Goal: Information Seeking & Learning: Learn about a topic

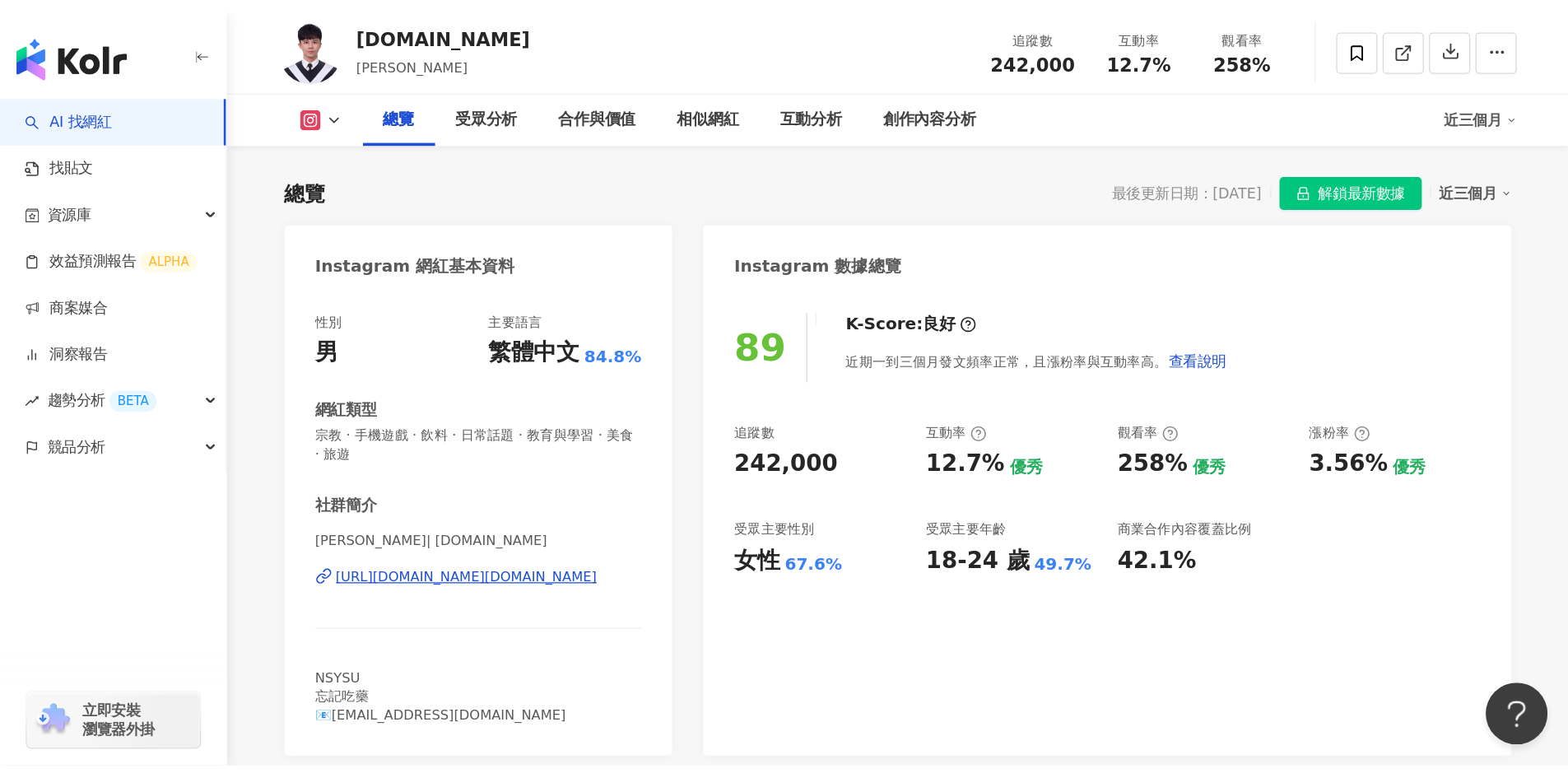
scroll to position [165, 0]
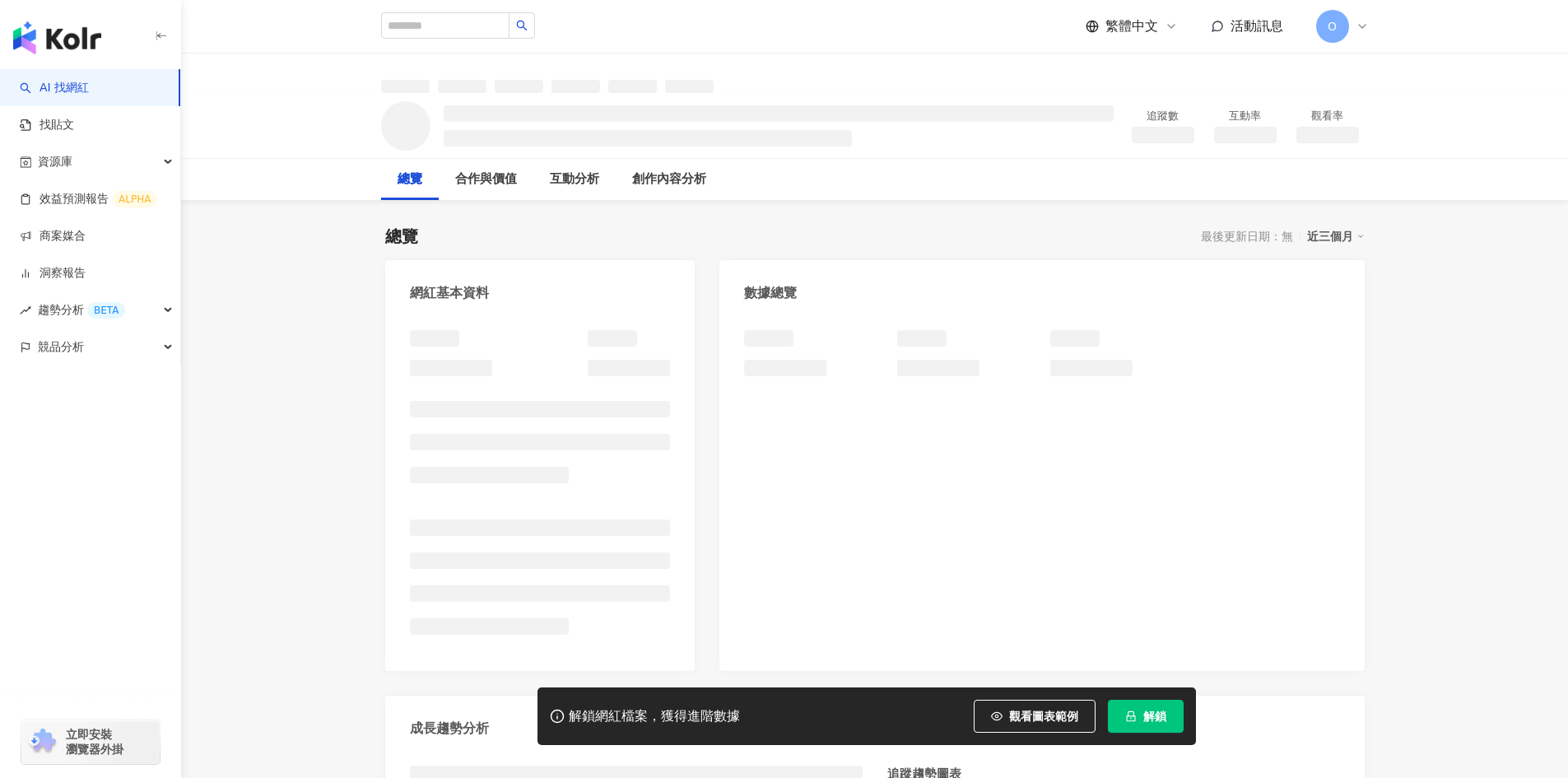
click at [755, 217] on div "總覽 最後更新日期：無 近三個月 網紅基本資料 數據總覽 成長趨勢分析 追蹤趨勢圖表" at bounding box center [876, 574] width 980 height 731
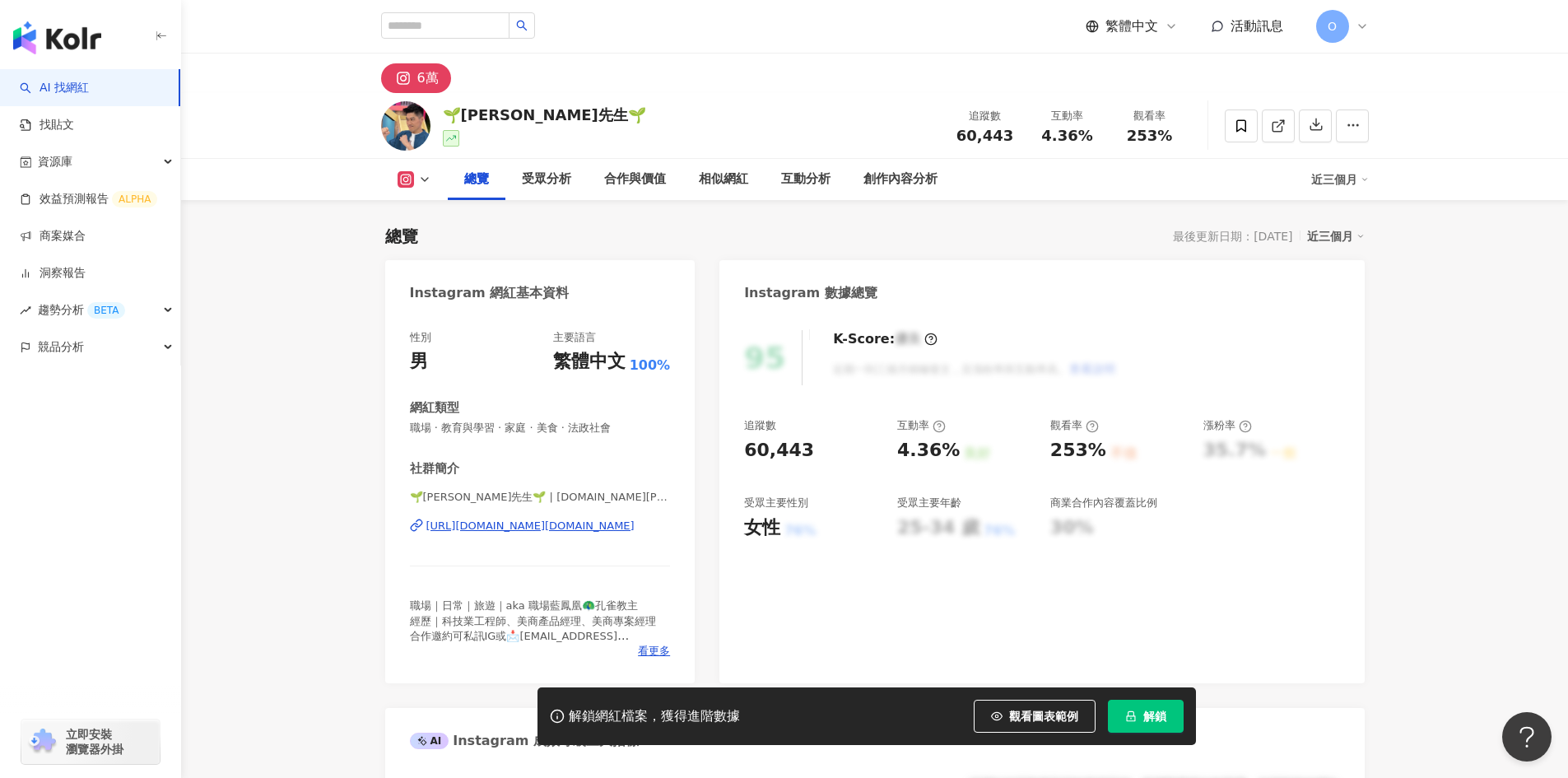
scroll to position [329, 0]
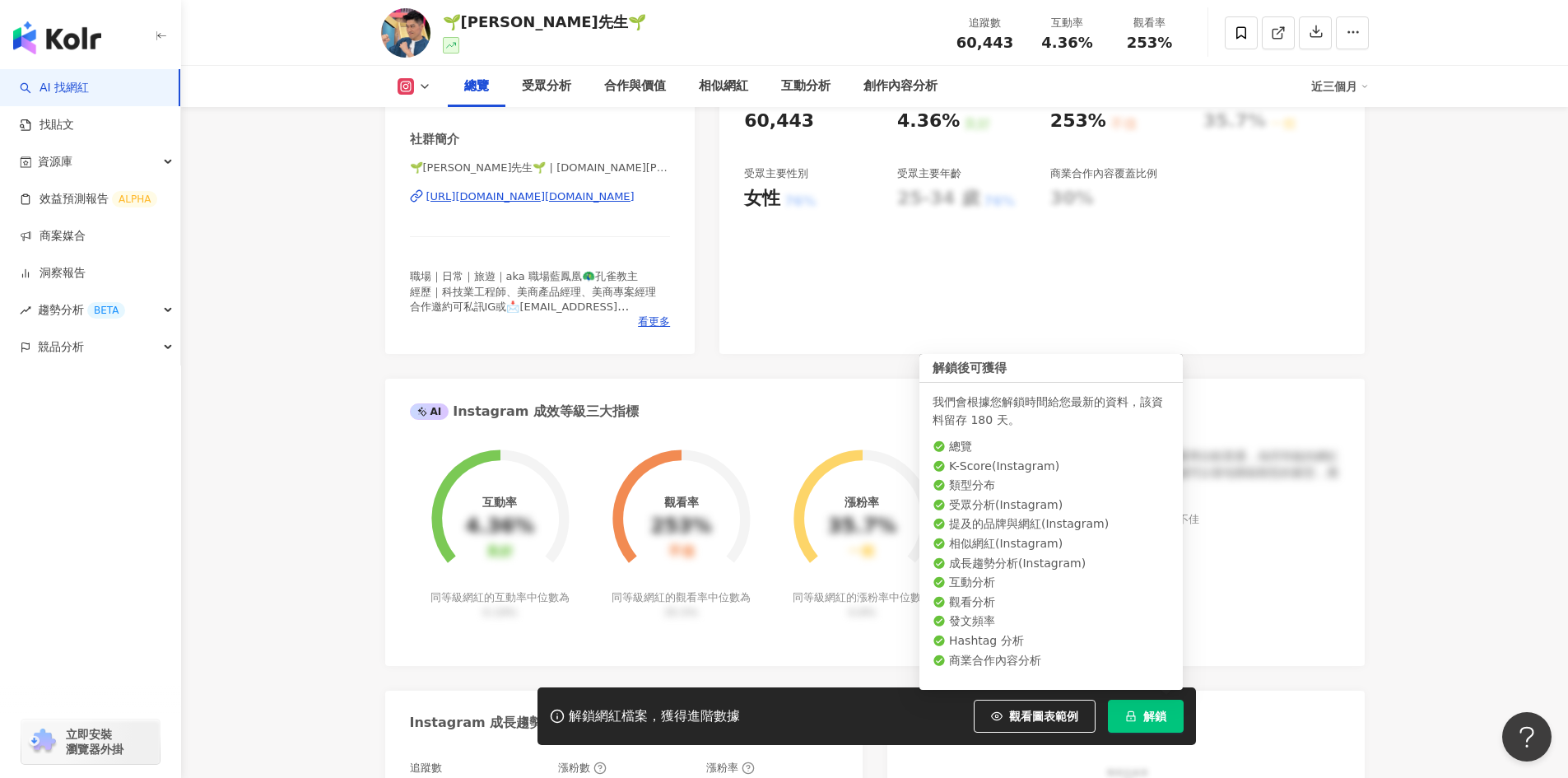
click at [1148, 711] on span "解鎖" at bounding box center [1155, 717] width 23 height 13
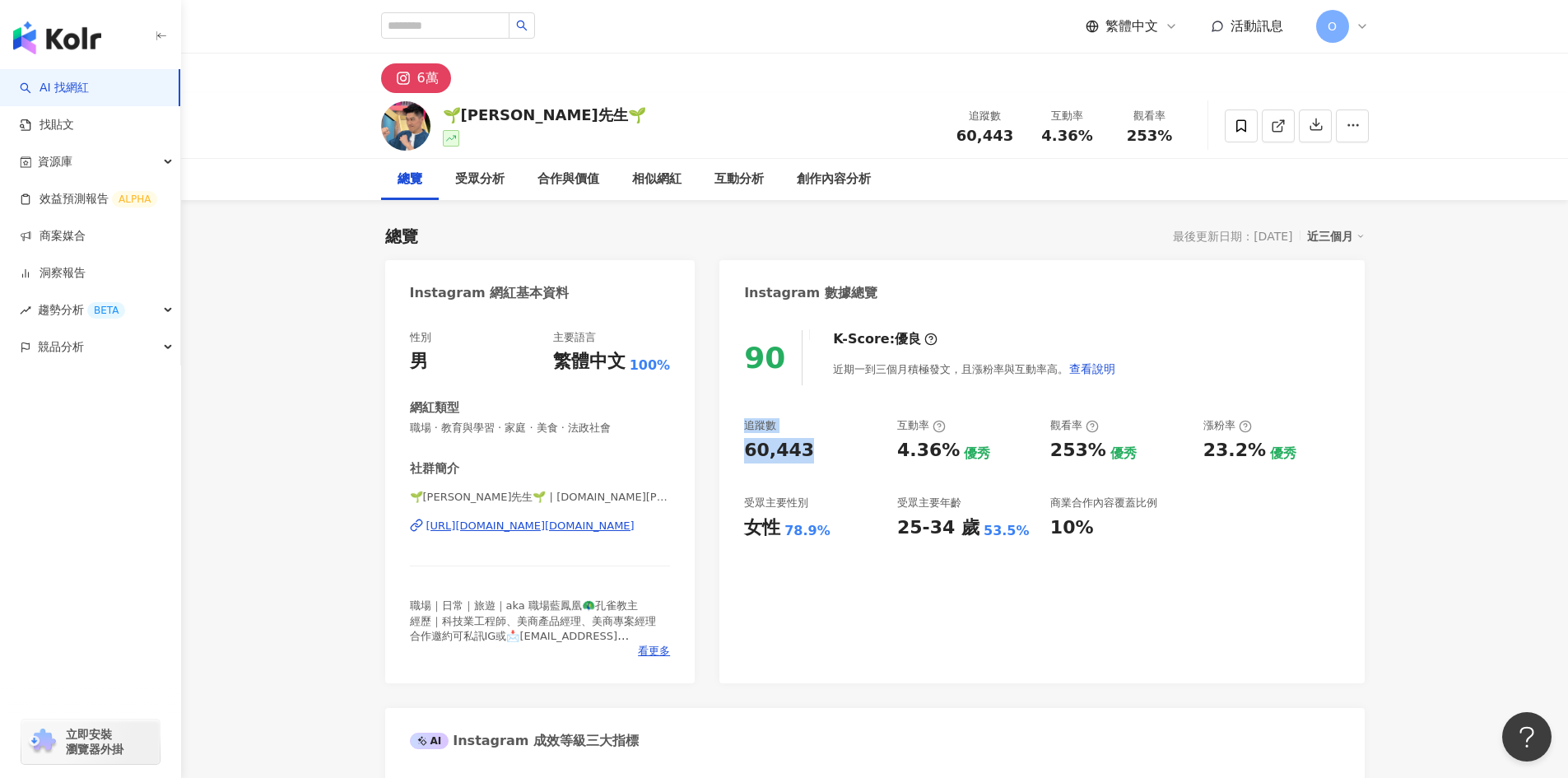
drag, startPoint x: 808, startPoint y: 449, endPoint x: 746, endPoint y: 427, distance: 65.8
click at [746, 427] on div "追蹤數 60,443" at bounding box center [812, 440] width 137 height 44
click at [746, 429] on div "追蹤數" at bounding box center [760, 425] width 32 height 14
click at [744, 428] on div "追蹤數" at bounding box center [760, 425] width 32 height 14
click at [753, 430] on div "追蹤數" at bounding box center [760, 425] width 32 height 14
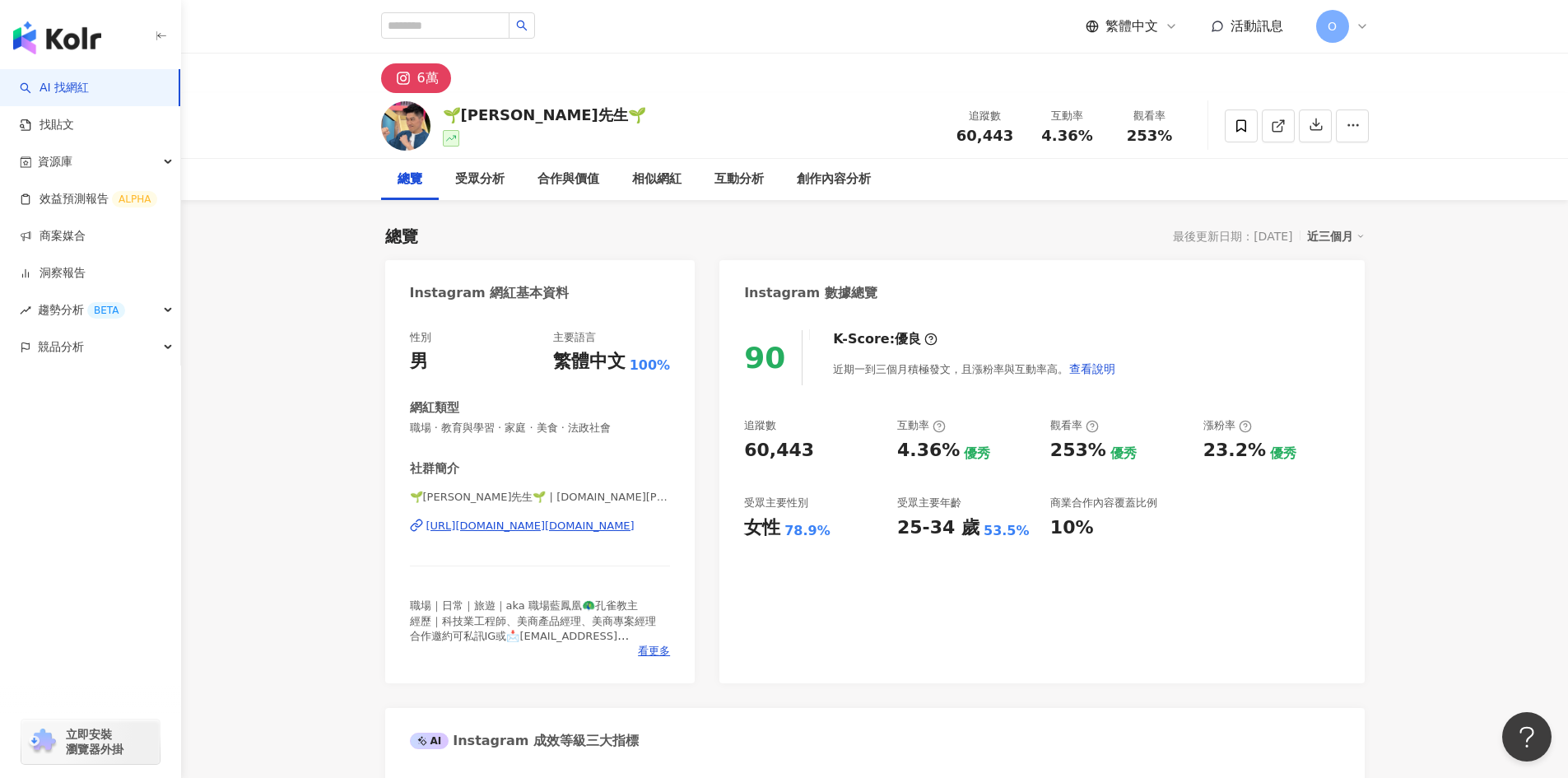
click at [794, 443] on div "60,443" at bounding box center [779, 451] width 70 height 26
drag, startPoint x: 802, startPoint y: 452, endPoint x: 747, endPoint y: 428, distance: 60.0
click at [747, 428] on div "追蹤數 60,443" at bounding box center [812, 440] width 137 height 44
click at [793, 449] on div "60,443" at bounding box center [779, 451] width 70 height 26
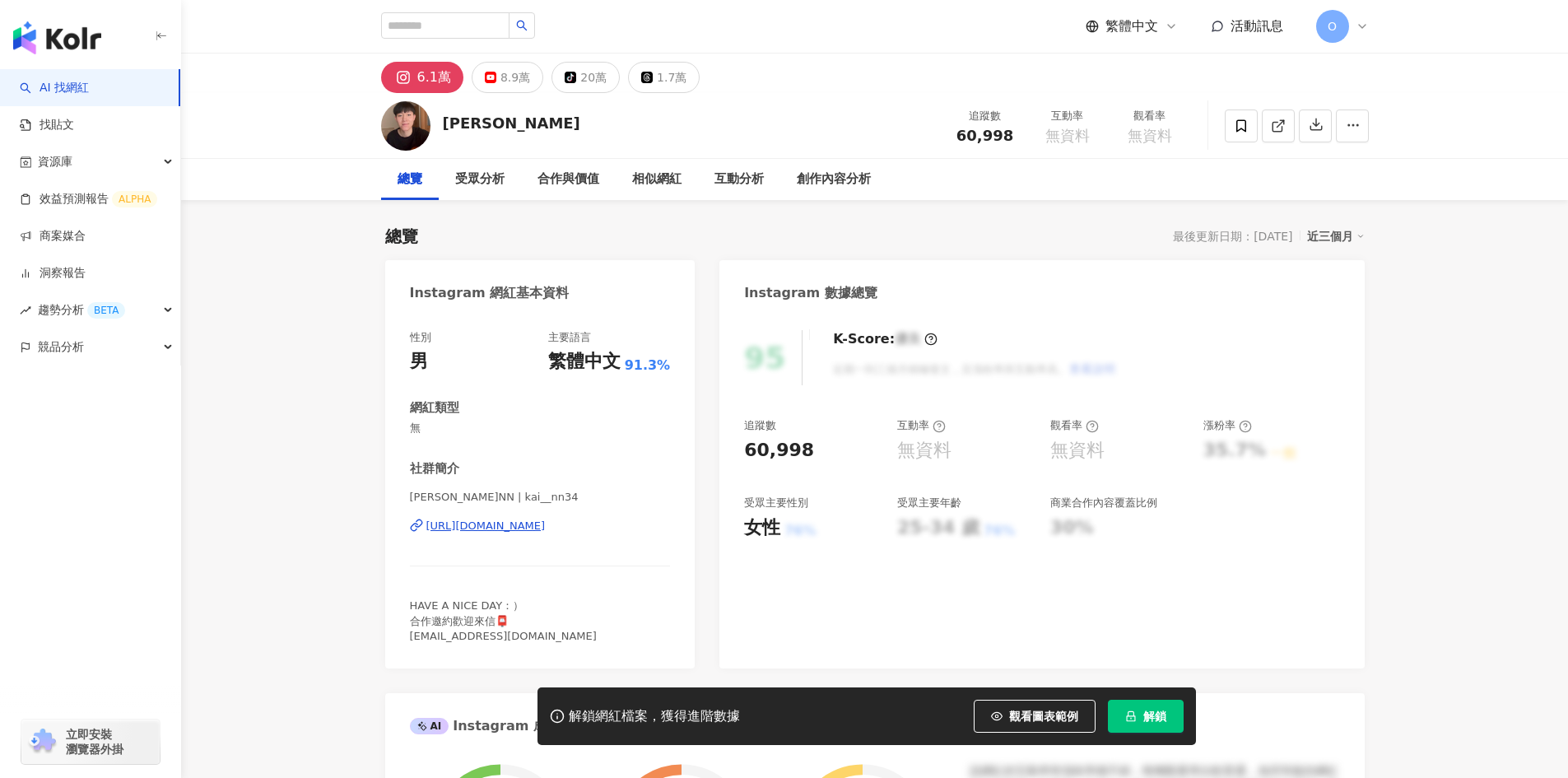
click at [1162, 704] on button "解鎖" at bounding box center [1145, 717] width 76 height 33
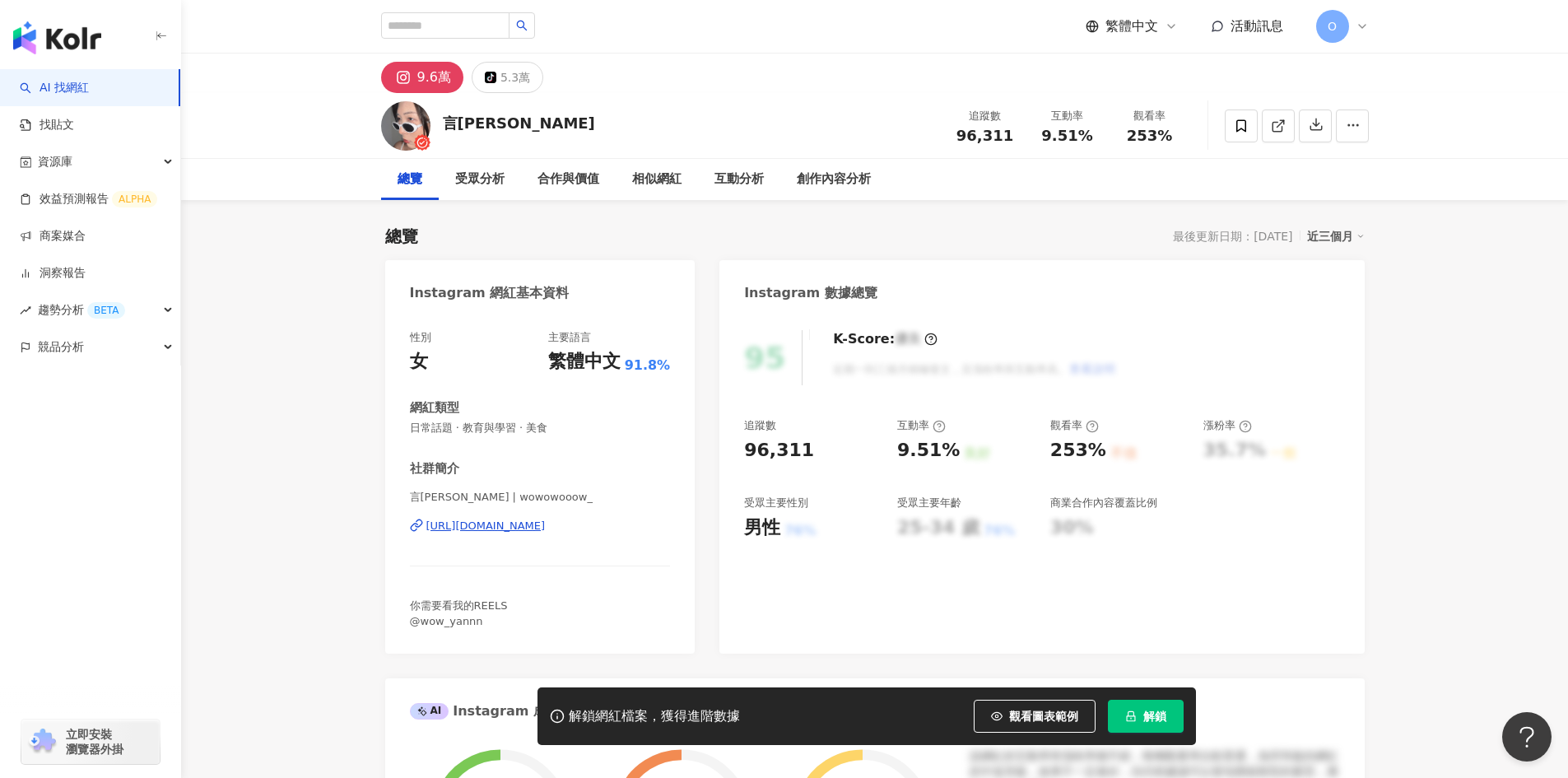
scroll to position [83, 0]
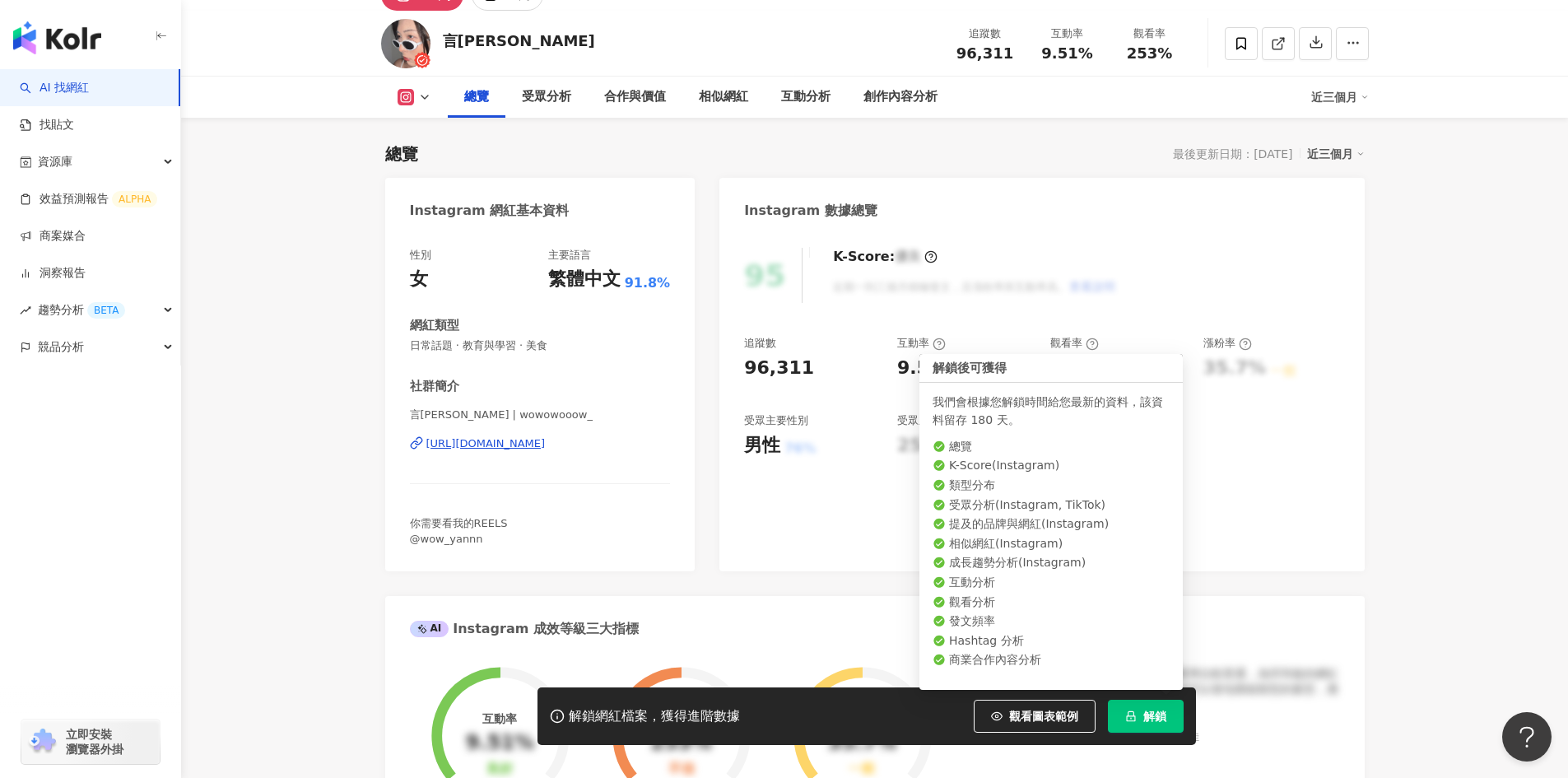
click at [1158, 707] on button "解鎖" at bounding box center [1145, 717] width 76 height 33
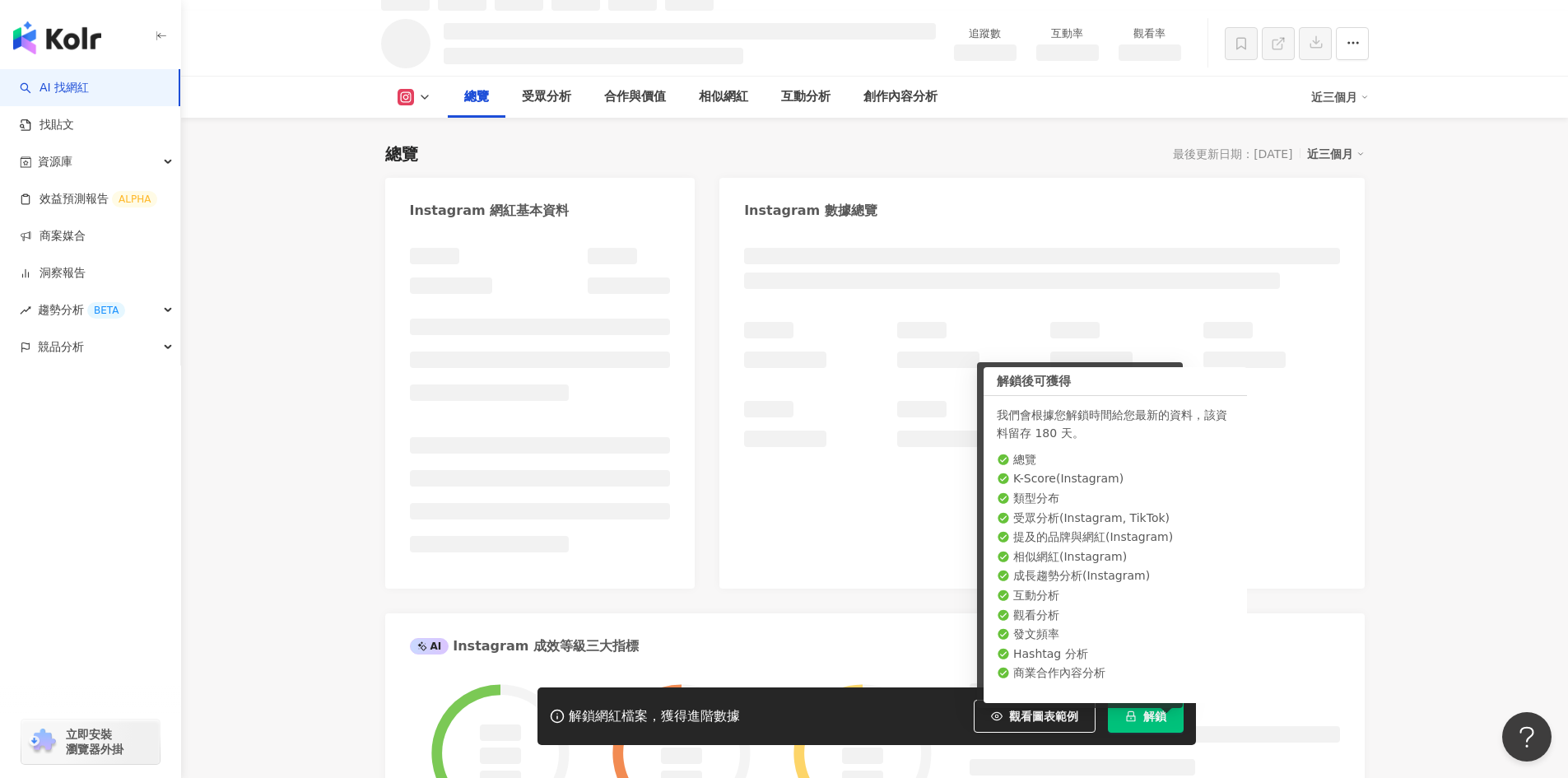
scroll to position [101, 0]
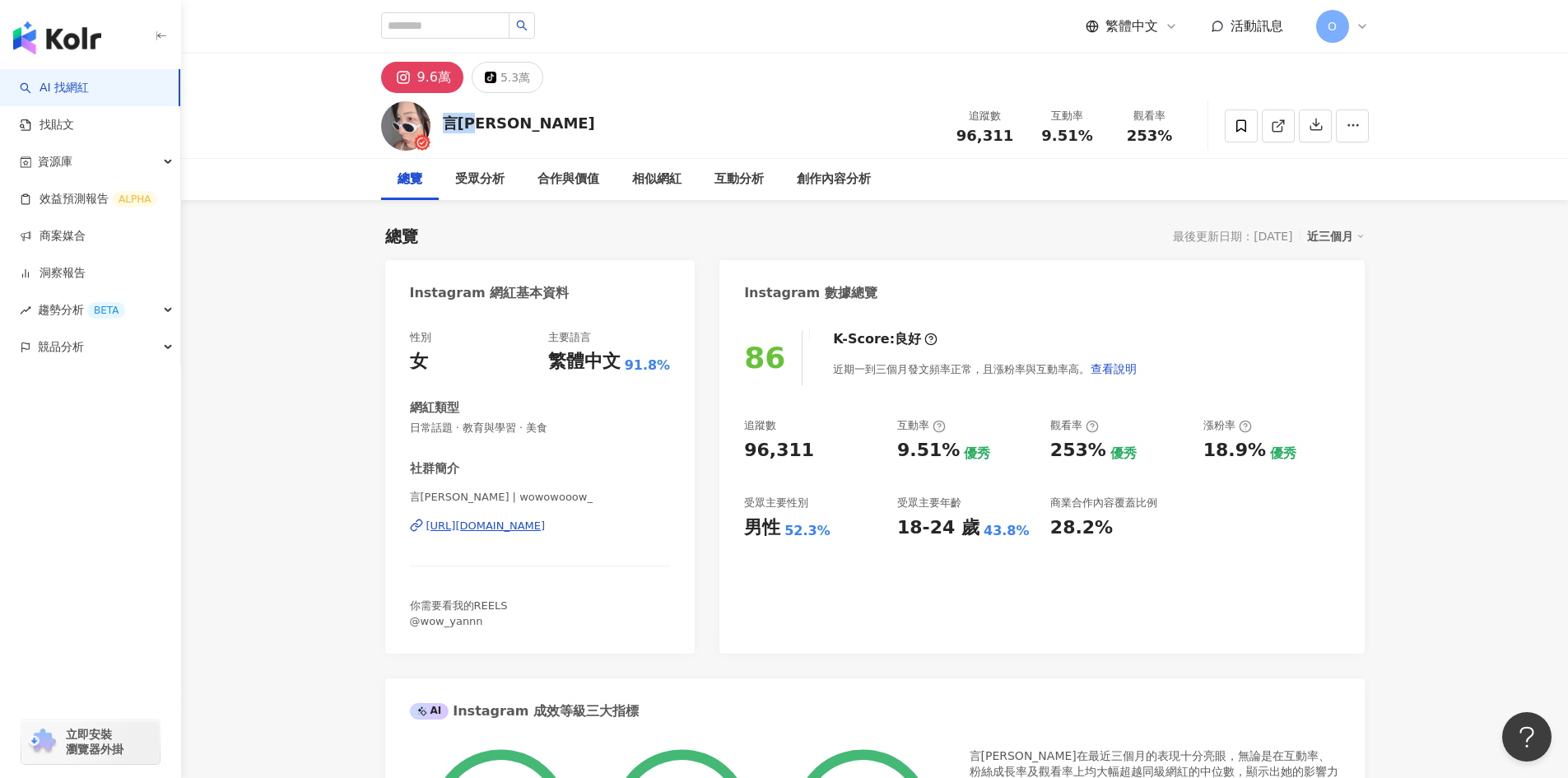
drag, startPoint x: 488, startPoint y: 120, endPoint x: 447, endPoint y: 117, distance: 41.1
click at [447, 117] on div "言泳霈 追蹤數 96,311 互動率 9.51% 觀看率 253%" at bounding box center [875, 126] width 1054 height 65
copy div "言[PERSON_NAME]"
